Goal: Information Seeking & Learning: Learn about a topic

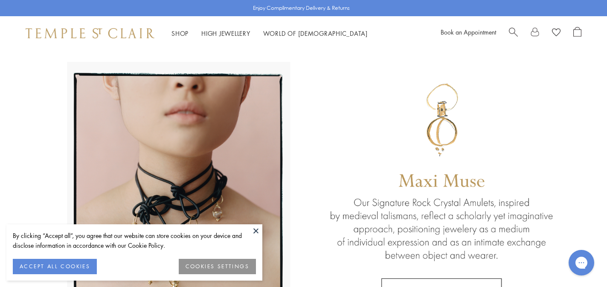
click at [259, 230] on button at bounding box center [256, 231] width 13 height 13
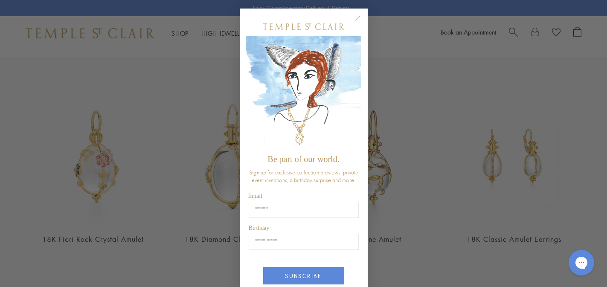
scroll to position [293, 0]
click at [360, 18] on circle "Close dialog" at bounding box center [358, 18] width 10 height 10
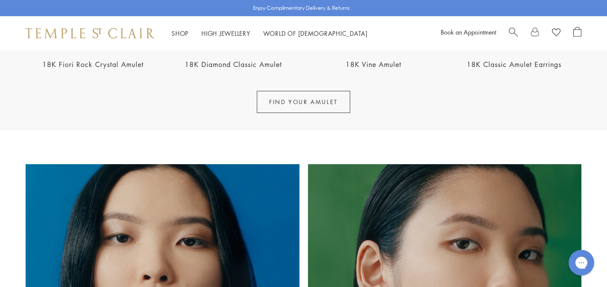
scroll to position [468, 0]
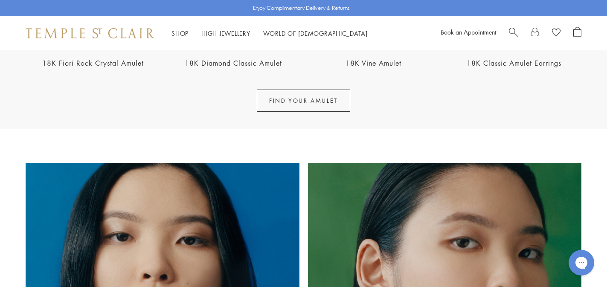
click at [307, 101] on link "FIND YOUR AMULET" at bounding box center [303, 101] width 93 height 22
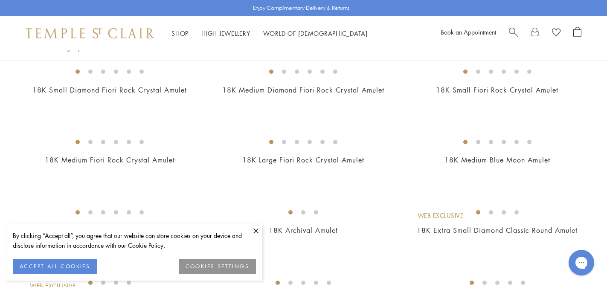
scroll to position [96, 0]
click at [62, 266] on button "ACCEPT ALL COOKIES" at bounding box center [55, 266] width 84 height 15
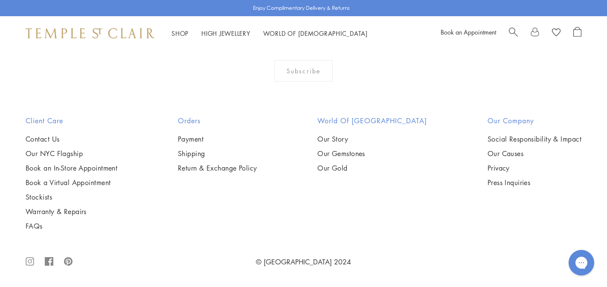
scroll to position [5714, 0]
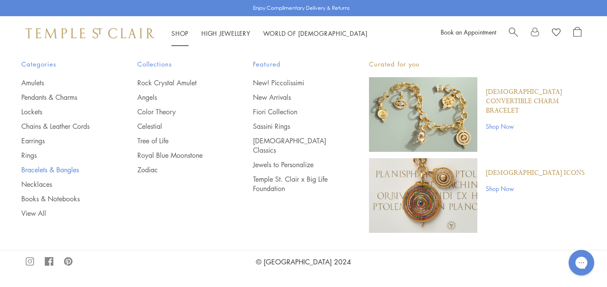
click at [44, 171] on link "Bracelets & Bangles" at bounding box center [62, 169] width 82 height 9
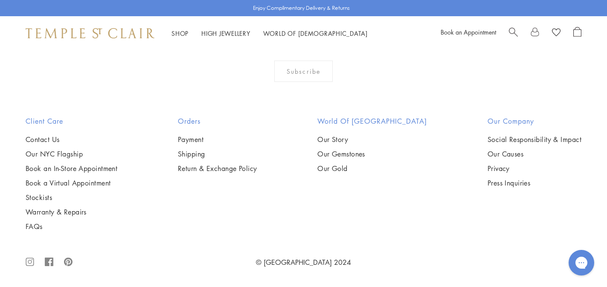
scroll to position [3094, 0]
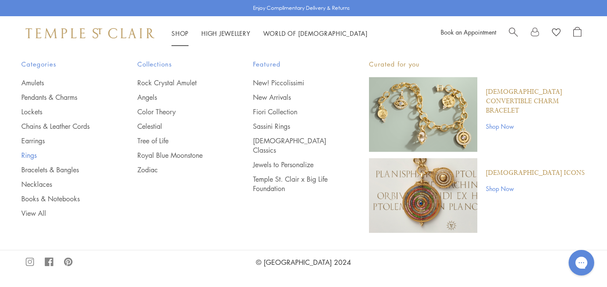
click at [30, 157] on link "Rings" at bounding box center [62, 155] width 82 height 9
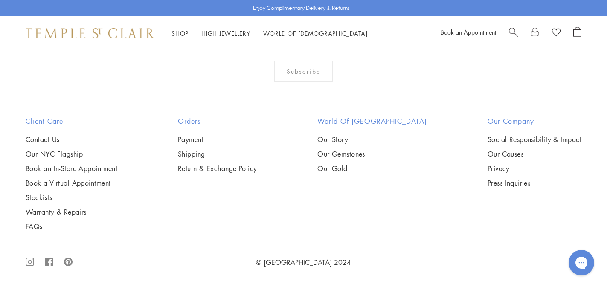
scroll to position [3627, 0]
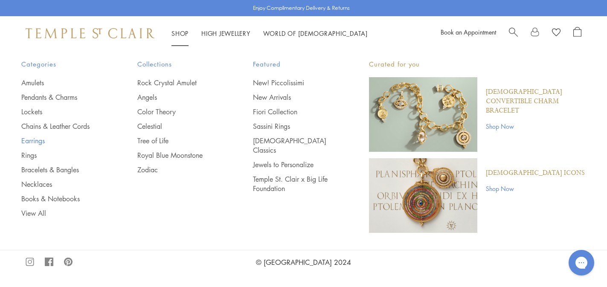
click at [46, 143] on link "Earrings" at bounding box center [62, 140] width 82 height 9
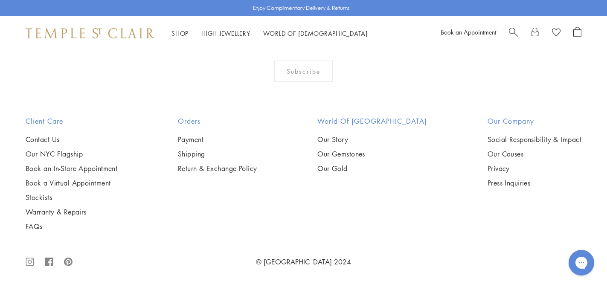
scroll to position [4222, 0]
click at [233, 38] on div "Shop Shop Categories Amulets Pendants & Charms Lockets Chains & Leather Cords E…" at bounding box center [303, 33] width 607 height 34
click at [231, 34] on link "High Jewellery High Jewellery" at bounding box center [225, 33] width 49 height 9
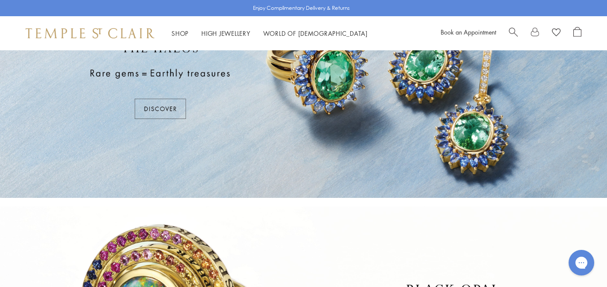
scroll to position [65, 0]
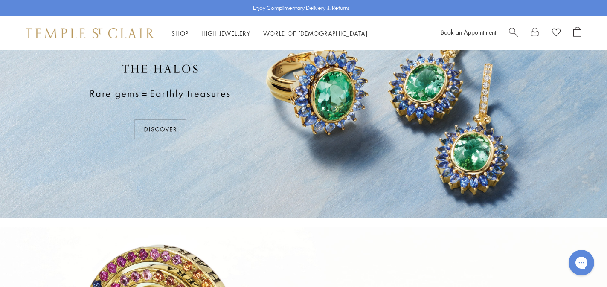
click at [168, 134] on div at bounding box center [303, 102] width 607 height 234
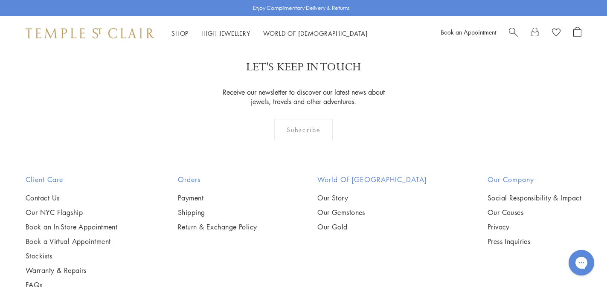
scroll to position [1428, 0]
click at [213, 196] on link "Payment" at bounding box center [217, 196] width 79 height 9
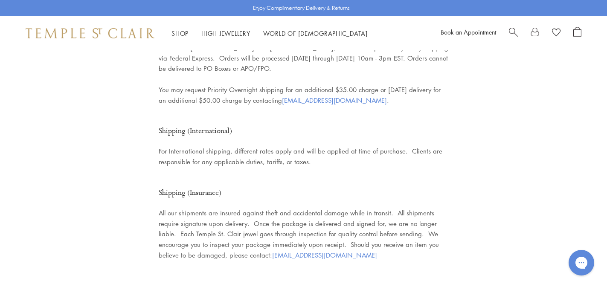
scroll to position [1282, 0]
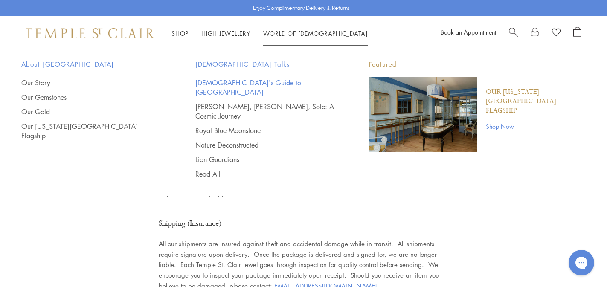
click at [247, 82] on link "[DEMOGRAPHIC_DATA]'s Guide to [GEOGRAPHIC_DATA]" at bounding box center [266, 87] width 140 height 19
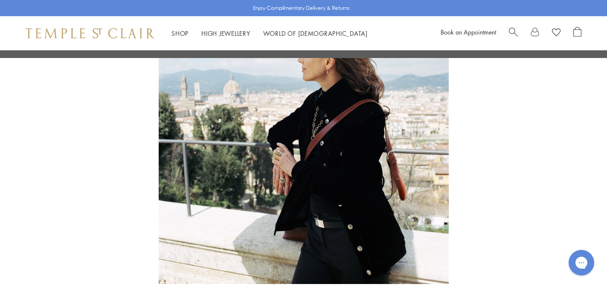
scroll to position [106, 0]
click at [289, 160] on img at bounding box center [304, 139] width 290 height 290
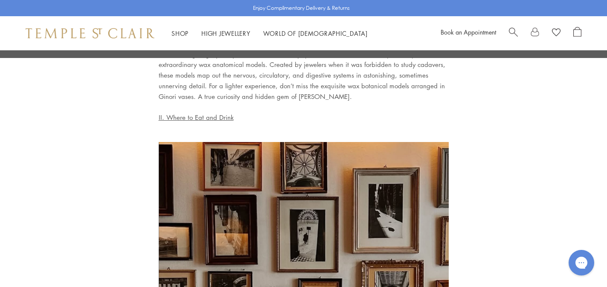
scroll to position [1480, 0]
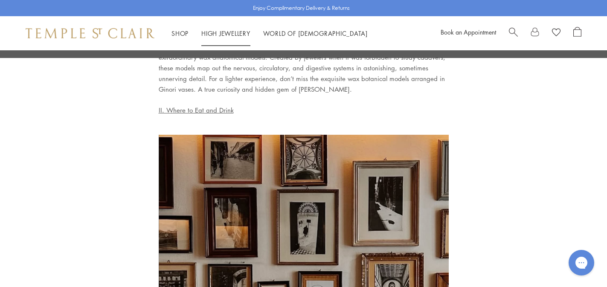
click at [216, 38] on li "High Jewellery High Jewellery" at bounding box center [225, 33] width 49 height 11
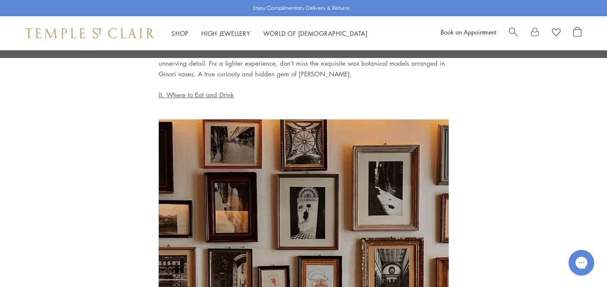
scroll to position [1355, 0]
